Goal: Find specific page/section: Find specific page/section

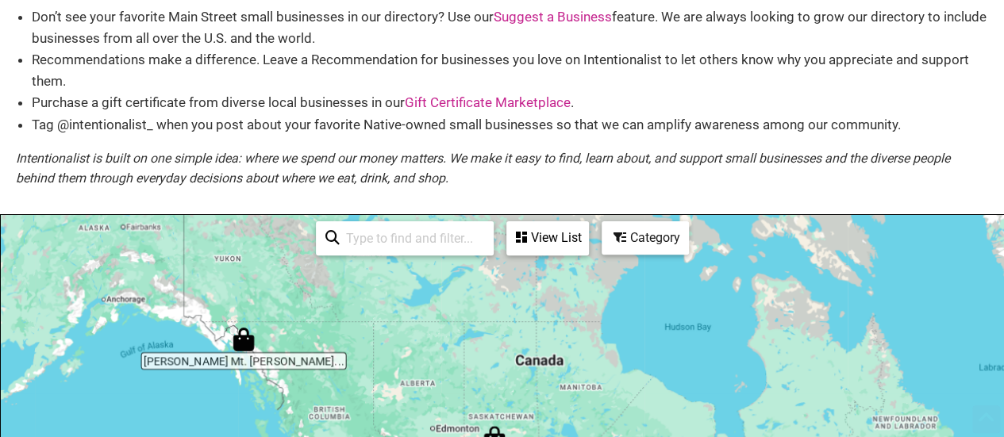
scroll to position [159, 0]
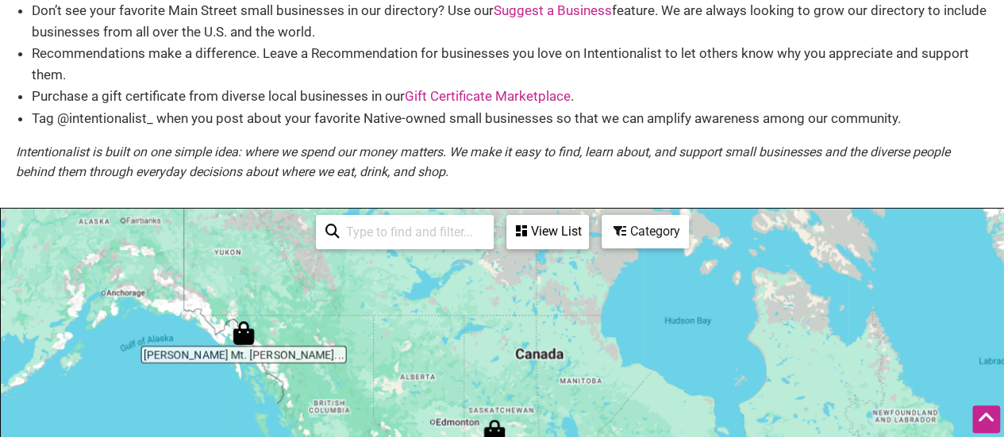
click at [381, 236] on input "search" at bounding box center [412, 232] width 144 height 31
type input "98103"
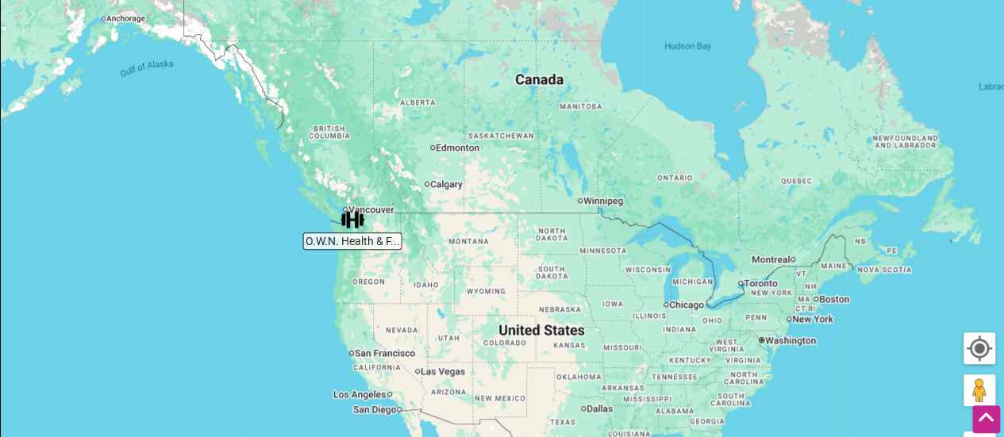
scroll to position [438, 0]
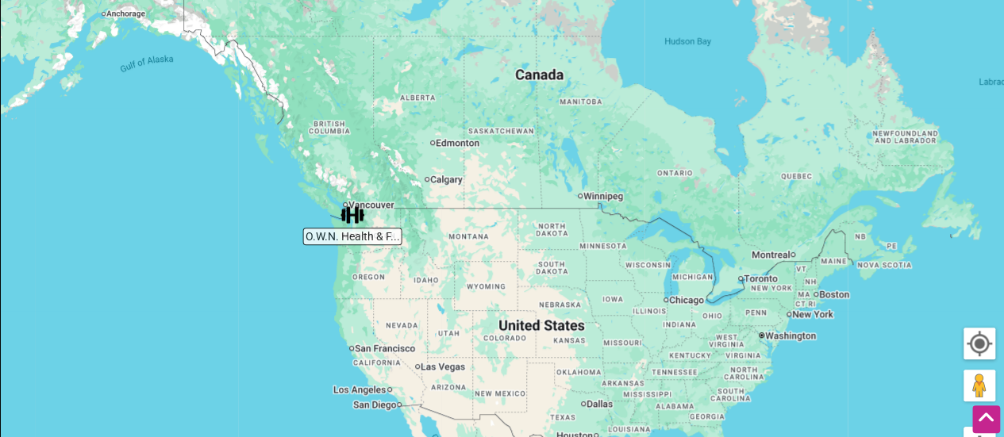
click at [364, 277] on div "To navigate, press the arrow keys." at bounding box center [502, 237] width 1002 height 617
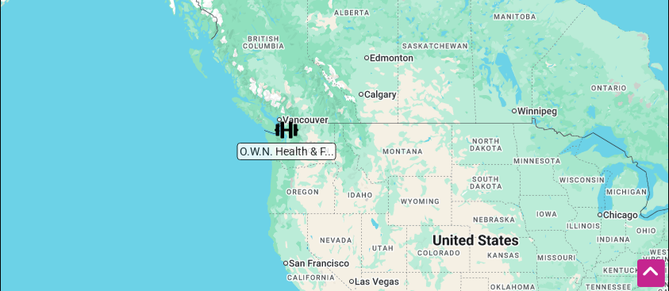
drag, startPoint x: 213, startPoint y: 240, endPoint x: 332, endPoint y: 119, distance: 168.9
click at [332, 119] on div "To navigate, press the arrow keys." at bounding box center [334, 258] width 667 height 617
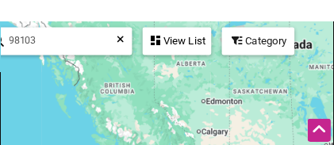
scroll to position [470, 0]
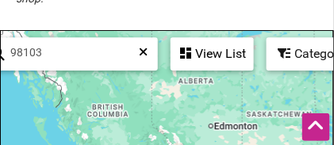
click at [140, 51] on icon at bounding box center [144, 56] width 9 height 20
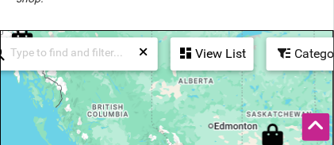
drag, startPoint x: 148, startPoint y: 101, endPoint x: 178, endPoint y: 6, distance: 100.1
click at [178, 6] on div "Native-owned Small Businesses Use Intentionalist to explore and #SpendLikeItMat…" at bounding box center [167, 104] width 334 height 1087
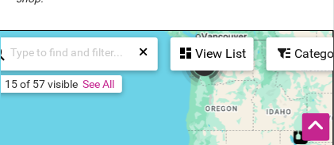
drag, startPoint x: 225, startPoint y: 94, endPoint x: 225, endPoint y: 149, distance: 54.7
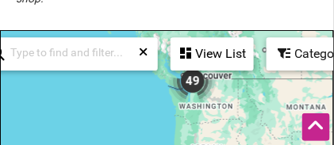
drag, startPoint x: 223, startPoint y: 115, endPoint x: 203, endPoint y: 158, distance: 47.2
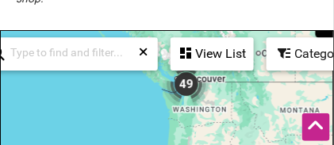
click at [187, 86] on img "49" at bounding box center [187, 84] width 48 height 48
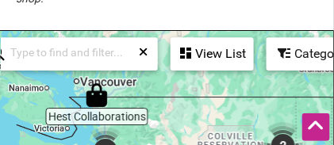
drag, startPoint x: 199, startPoint y: 120, endPoint x: 220, endPoint y: 7, distance: 114.5
click at [220, 7] on div "Native-owned Small Businesses Use Intentionalist to explore and #SpendLikeItMat…" at bounding box center [167, 104] width 334 height 1087
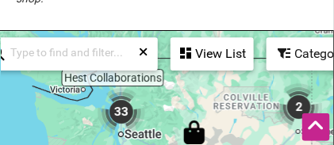
drag, startPoint x: 150, startPoint y: 118, endPoint x: 165, endPoint y: 80, distance: 41.0
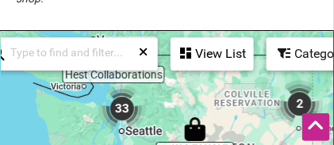
click at [123, 107] on img "33" at bounding box center [122, 109] width 48 height 48
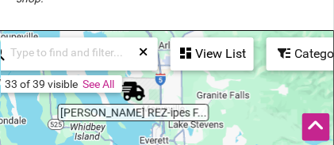
drag, startPoint x: 180, startPoint y: 126, endPoint x: 183, endPoint y: 76, distance: 50.1
click at [98, 83] on link "See All" at bounding box center [99, 84] width 32 height 13
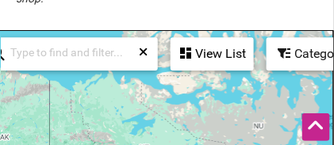
drag, startPoint x: 144, startPoint y: 132, endPoint x: 190, endPoint y: 58, distance: 86.9
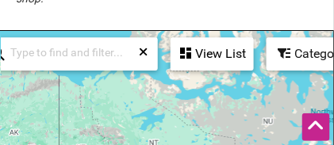
drag, startPoint x: 156, startPoint y: 110, endPoint x: 285, endPoint y: 75, distance: 133.2
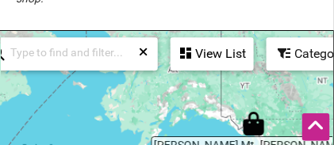
drag, startPoint x: 285, startPoint y: 75, endPoint x: 338, endPoint y: 30, distance: 69.8
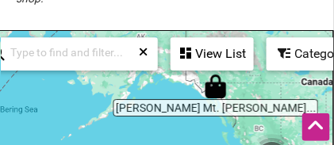
drag, startPoint x: 282, startPoint y: 113, endPoint x: 244, endPoint y: 59, distance: 66.5
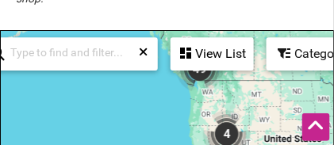
drag, startPoint x: 254, startPoint y: 98, endPoint x: 186, endPoint y: 30, distance: 95.9
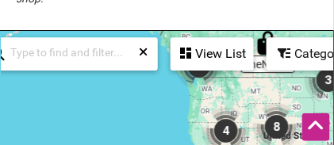
click at [198, 74] on div "33 of 39 visible See All View List Sorry...nothing found. Ball Was Life 3405 SE…" at bounding box center [118, 54] width 286 height 46
click at [206, 54] on div "View List" at bounding box center [212, 54] width 81 height 30
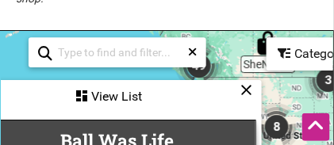
click at [245, 90] on icon at bounding box center [246, 90] width 12 height 1
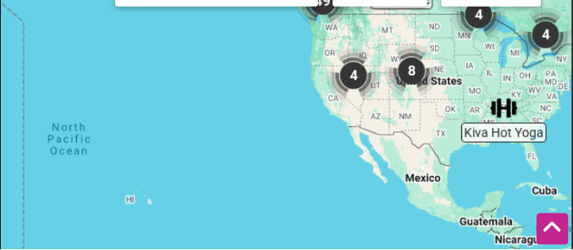
scroll to position [438, 0]
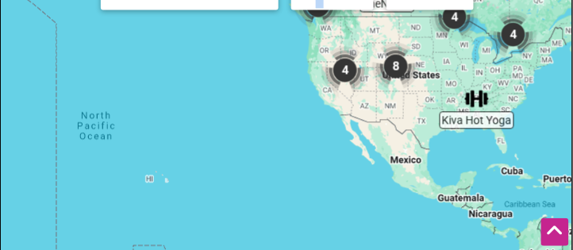
drag, startPoint x: 320, startPoint y: 13, endPoint x: 321, endPoint y: 54, distance: 40.5
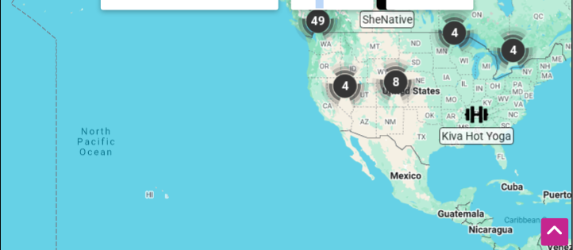
drag, startPoint x: 321, startPoint y: 54, endPoint x: 323, endPoint y: 83, distance: 28.6
click at [323, 83] on img "4" at bounding box center [345, 86] width 48 height 48
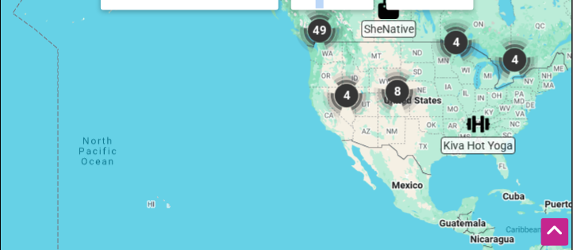
click at [320, 33] on img "49" at bounding box center [320, 30] width 48 height 48
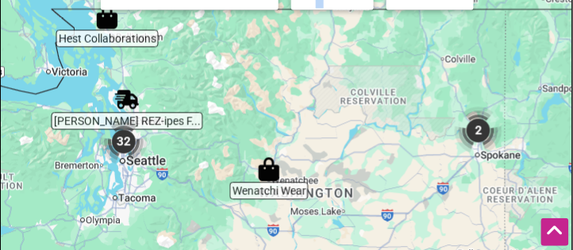
click at [127, 151] on img "32" at bounding box center [124, 141] width 48 height 48
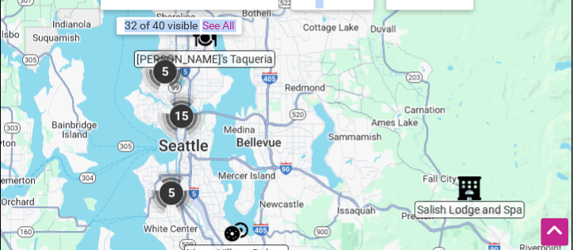
click at [170, 79] on img "5" at bounding box center [165, 72] width 48 height 48
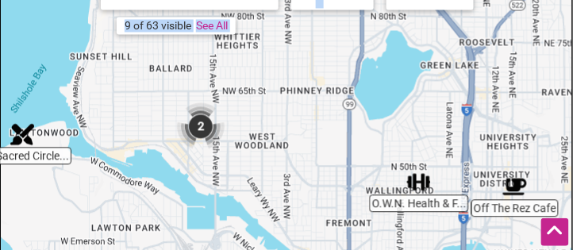
drag, startPoint x: 301, startPoint y: 175, endPoint x: 281, endPoint y: 64, distance: 112.0
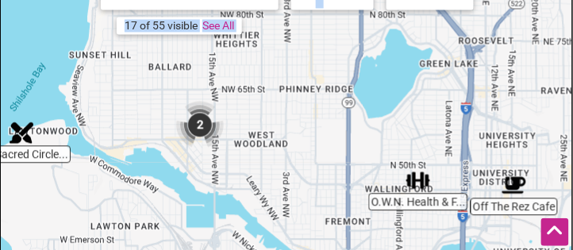
click at [198, 123] on img "2" at bounding box center [200, 125] width 48 height 48
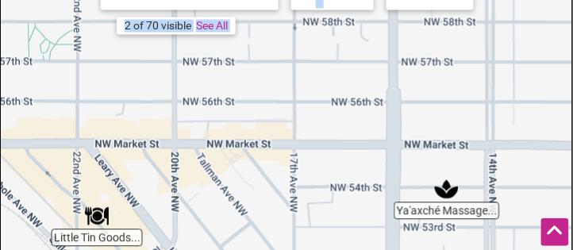
drag, startPoint x: 288, startPoint y: 140, endPoint x: 259, endPoint y: 40, distance: 104.2
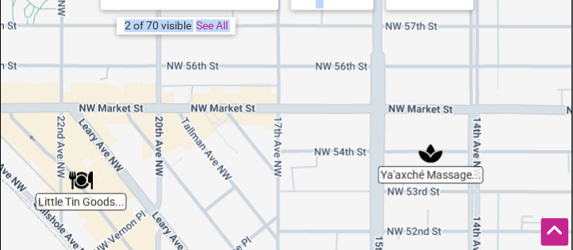
click at [80, 181] on img "Little Tin Goods & Apothecary Cabinet" at bounding box center [81, 180] width 24 height 24
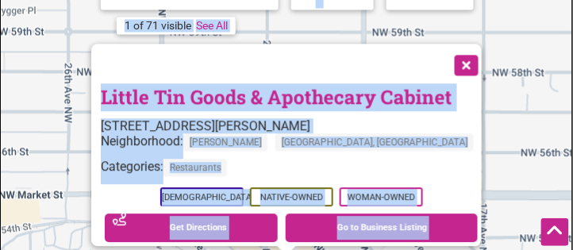
click at [146, 138] on div "Neighborhood: Ballard Seattle, WA" at bounding box center [291, 145] width 381 height 25
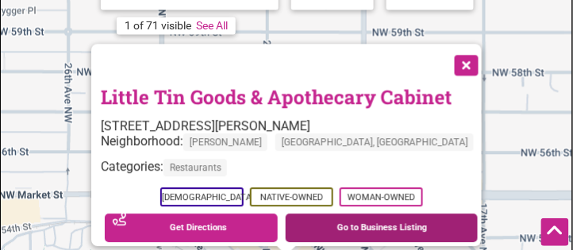
click at [345, 219] on link "Go to Business Listing" at bounding box center [382, 227] width 192 height 29
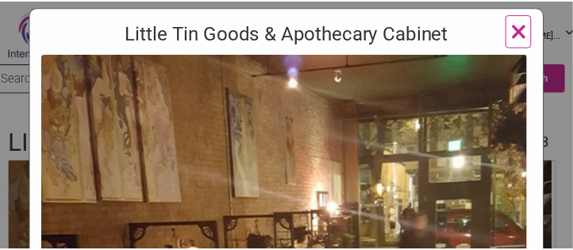
scroll to position [20, 0]
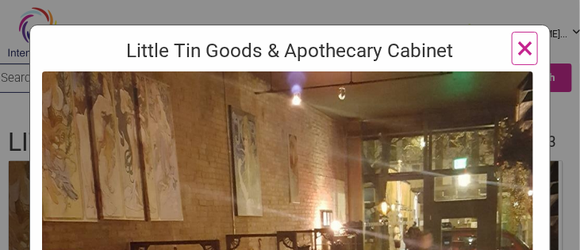
click at [517, 54] on span "×" at bounding box center [524, 47] width 17 height 37
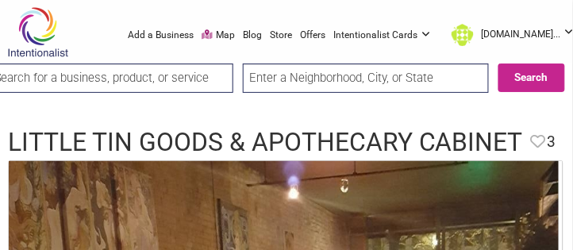
click at [354, 70] on input "text" at bounding box center [366, 77] width 246 height 29
click at [353, 76] on input "text" at bounding box center [366, 77] width 246 height 29
type input "Capitol Hill, Seattle, WA, USA"
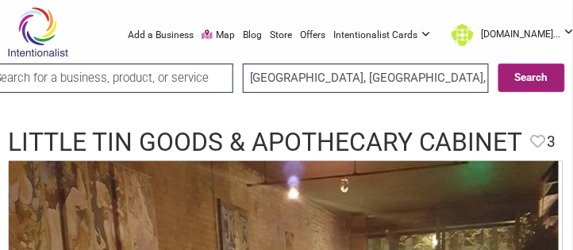
click at [529, 83] on button "Search" at bounding box center [531, 77] width 67 height 29
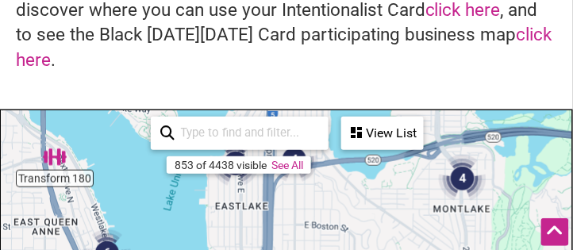
scroll to position [144, 0]
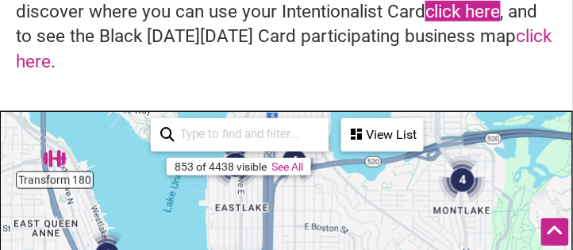
click at [451, 12] on link "click here" at bounding box center [462, 11] width 75 height 21
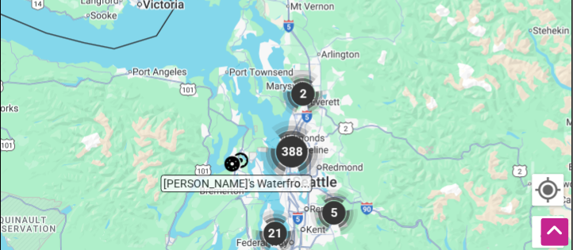
scroll to position [489, 0]
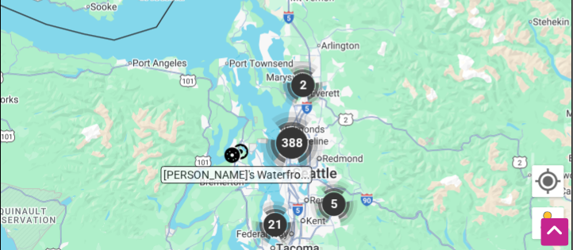
click at [297, 160] on img "388" at bounding box center [291, 142] width 63 height 63
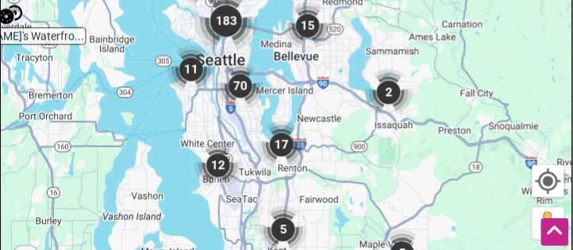
click at [232, 48] on img "183" at bounding box center [225, 20] width 63 height 63
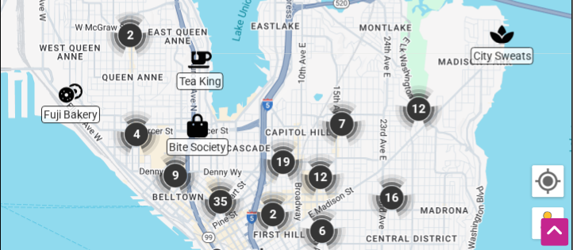
click at [390, 217] on img "16" at bounding box center [392, 198] width 48 height 48
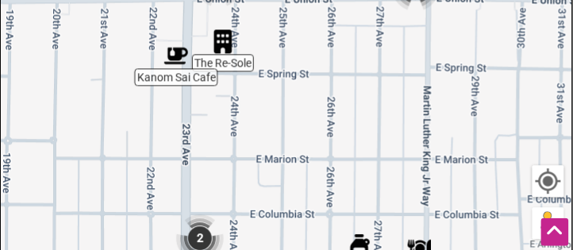
drag, startPoint x: 335, startPoint y: 150, endPoint x: 346, endPoint y: 240, distance: 91.1
click at [346, 240] on div "To navigate, press the arrow keys." at bounding box center [286, 75] width 571 height 617
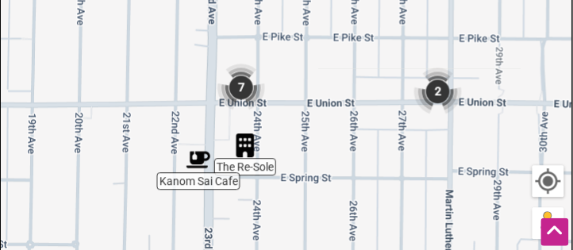
drag, startPoint x: 358, startPoint y: 126, endPoint x: 386, endPoint y: 213, distance: 91.1
click at [386, 213] on div "To navigate, press the arrow keys." at bounding box center [286, 75] width 571 height 617
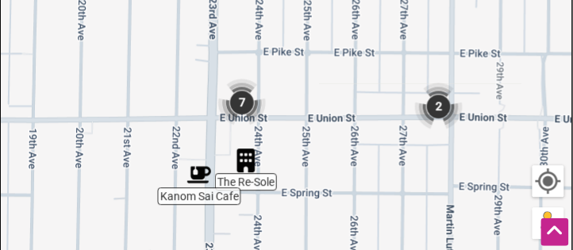
click at [240, 126] on img "7" at bounding box center [242, 103] width 48 height 48
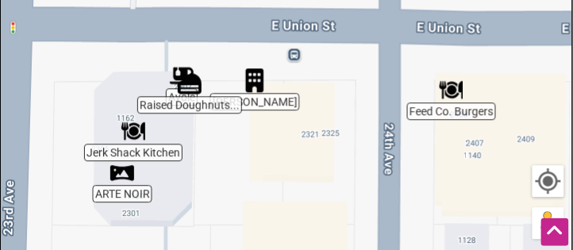
click at [189, 95] on img "Raised Doughnuts & Cakes" at bounding box center [190, 83] width 24 height 24
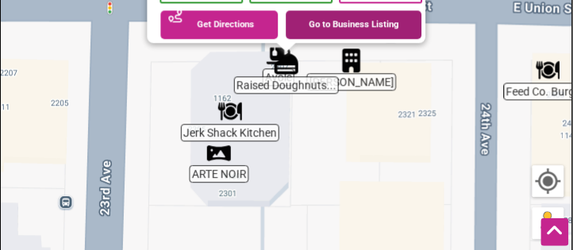
click at [328, 31] on link "Go to Business Listing" at bounding box center [354, 24] width 136 height 29
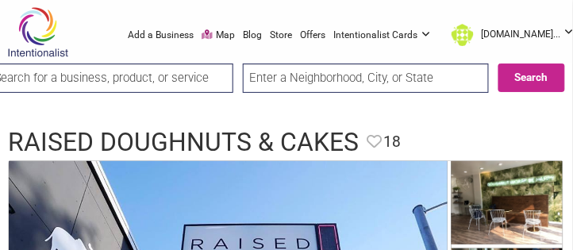
click at [290, 109] on div at bounding box center [286, 112] width 573 height 16
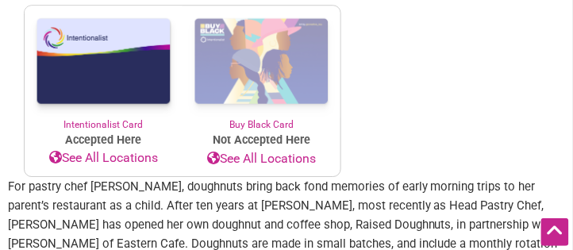
scroll to position [635, 0]
